Goal: Task Accomplishment & Management: Use online tool/utility

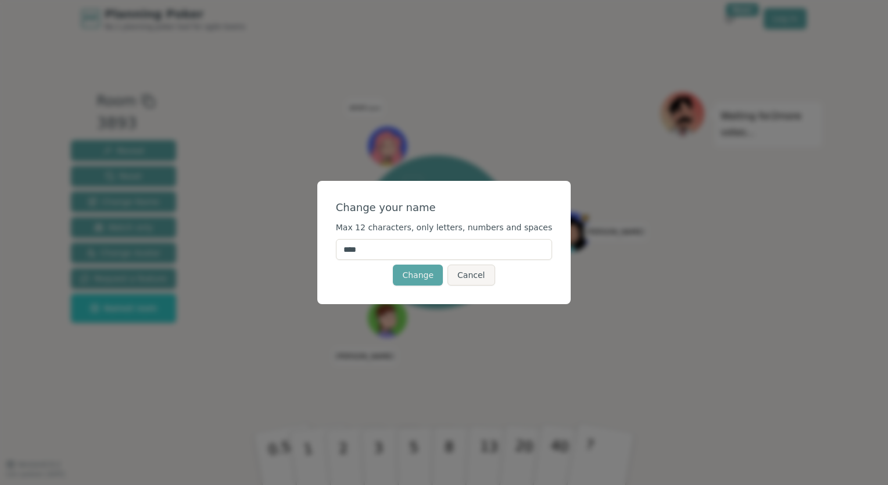
drag, startPoint x: 388, startPoint y: 248, endPoint x: 314, endPoint y: 245, distance: 74.5
click at [314, 245] on div "Change your name Max 12 characters, only letters, numbers and spaces **** Chang…" at bounding box center [444, 242] width 888 height 485
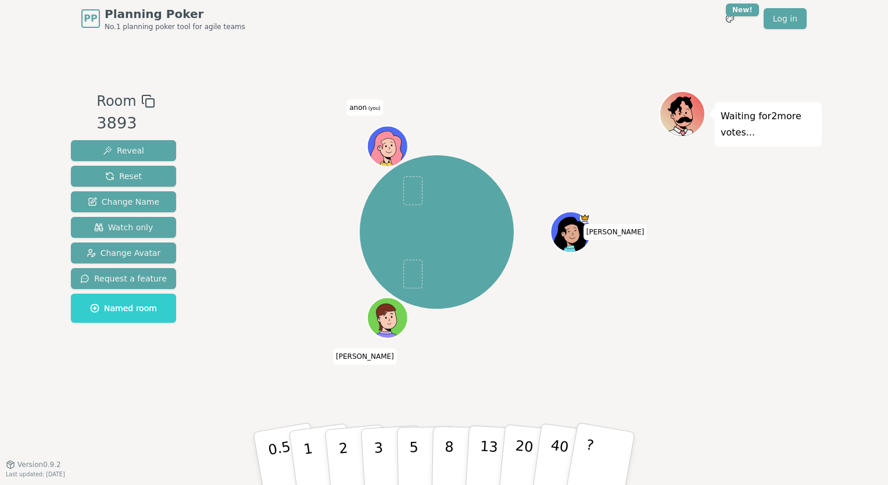
click at [365, 105] on span "anon (you)" at bounding box center [364, 107] width 37 height 16
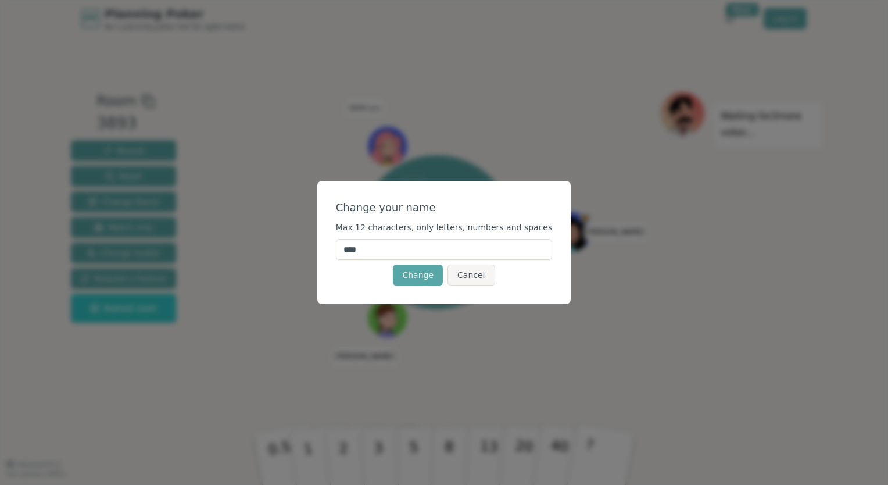
drag, startPoint x: 379, startPoint y: 245, endPoint x: 317, endPoint y: 244, distance: 62.2
click at [317, 244] on div "Change your name Max 12 characters, only letters, numbers and spaces **** Chang…" at bounding box center [444, 242] width 888 height 485
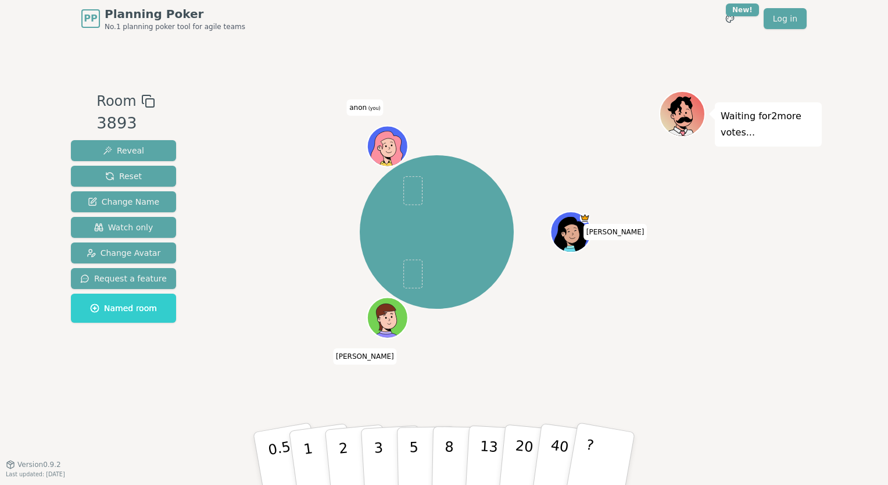
click at [371, 110] on span "(you)" at bounding box center [374, 108] width 14 height 5
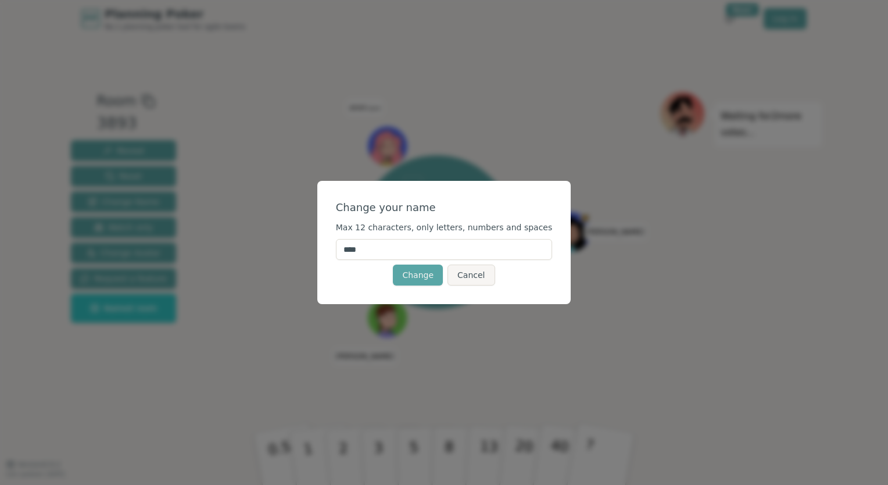
click at [383, 248] on input "****" at bounding box center [444, 249] width 217 height 21
type input "********"
click at [356, 272] on div "Change Cancel" at bounding box center [444, 274] width 217 height 21
click at [404, 273] on button "Change" at bounding box center [418, 274] width 50 height 21
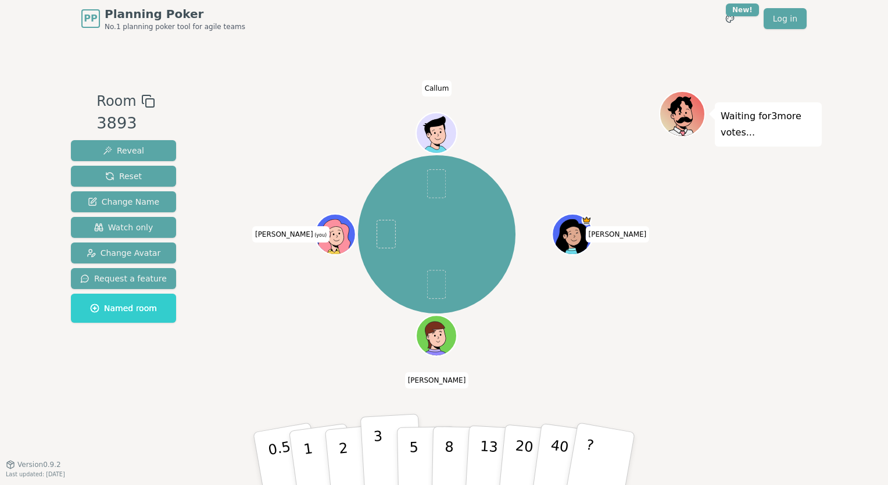
click at [376, 465] on p "3" at bounding box center [379, 459] width 13 height 63
click at [373, 446] on button "3" at bounding box center [391, 458] width 63 height 91
click at [421, 472] on button "5" at bounding box center [427, 458] width 60 height 88
click at [422, 454] on button "5" at bounding box center [427, 458] width 60 height 88
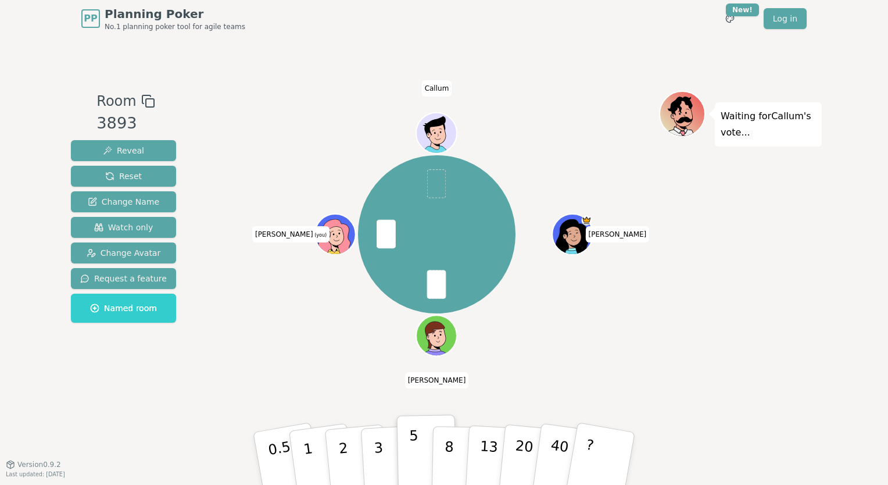
click at [417, 429] on button "5" at bounding box center [427, 458] width 60 height 88
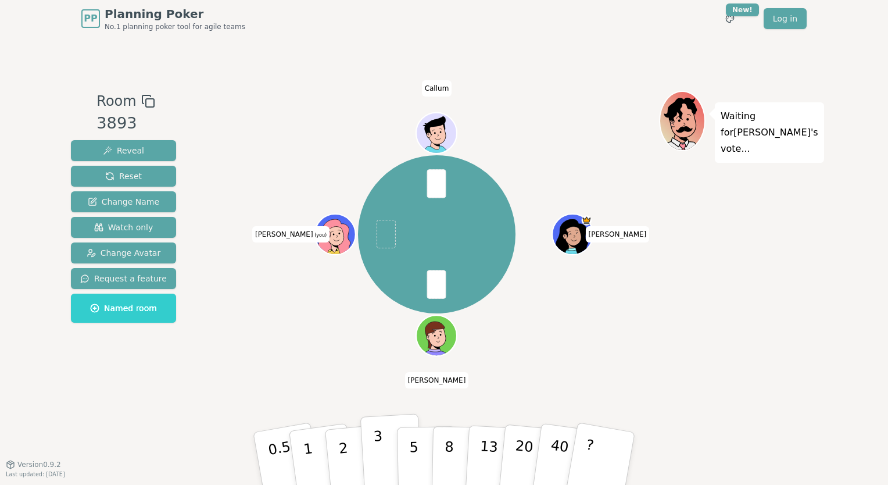
click at [387, 454] on button "3" at bounding box center [391, 458] width 63 height 91
click at [374, 449] on p "3" at bounding box center [379, 459] width 13 height 63
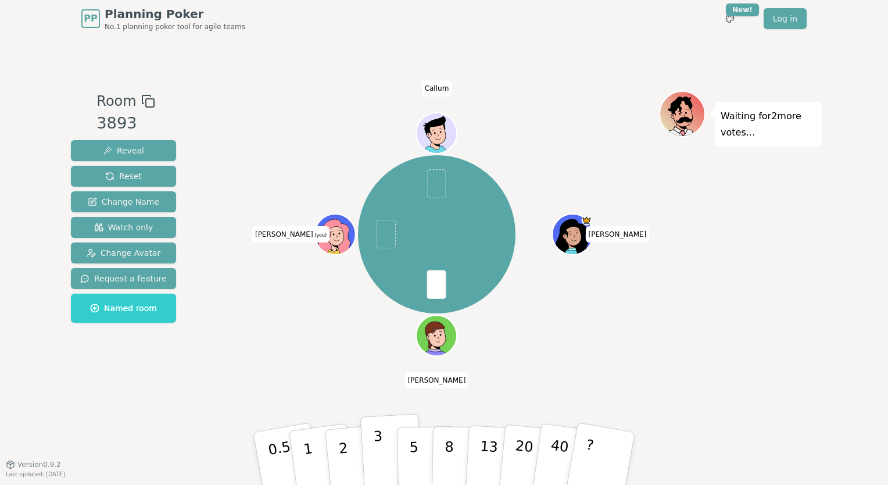
click at [379, 463] on p "3" at bounding box center [379, 459] width 13 height 63
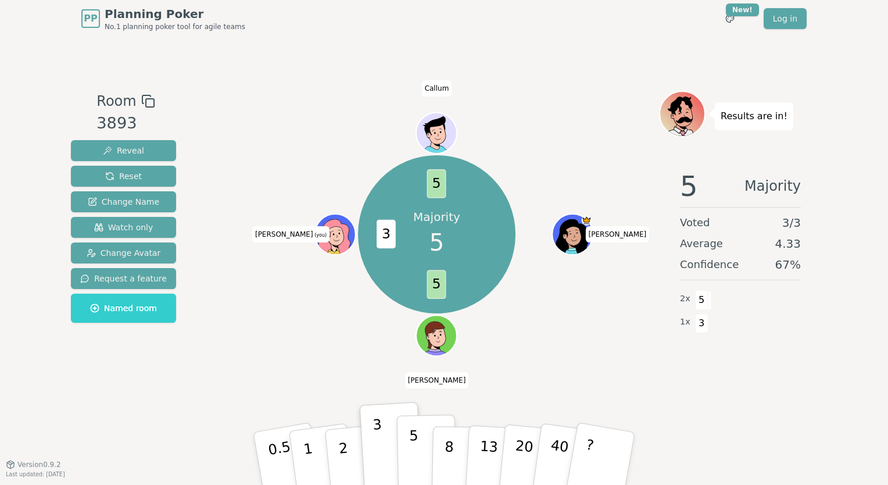
click at [411, 457] on p "5" at bounding box center [414, 458] width 10 height 63
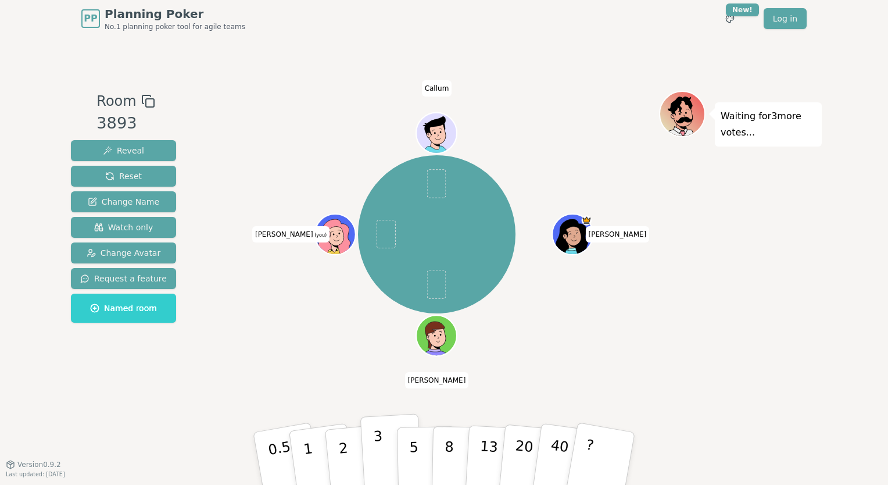
click at [386, 457] on button "3" at bounding box center [391, 458] width 63 height 91
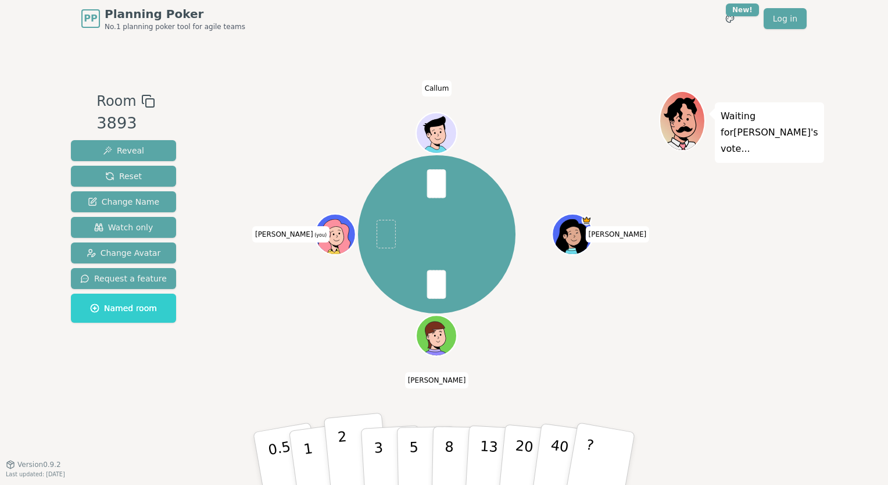
click at [342, 466] on p "2" at bounding box center [344, 459] width 15 height 63
click at [379, 446] on p "3" at bounding box center [379, 459] width 13 height 63
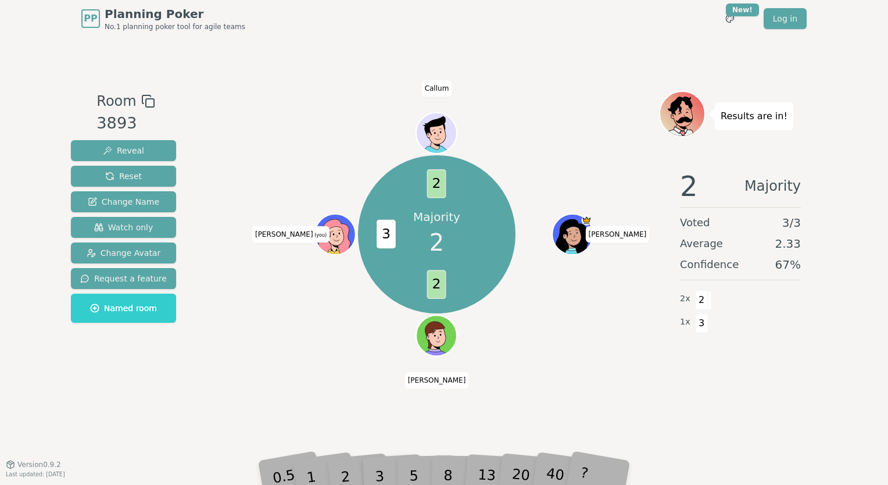
click at [348, 469] on div "2" at bounding box center [357, 458] width 38 height 44
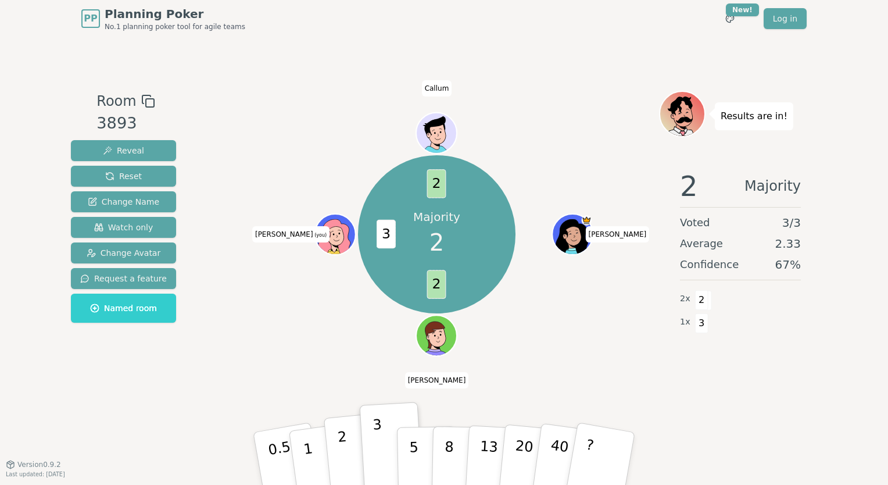
click at [336, 447] on button "2" at bounding box center [357, 459] width 66 height 92
